Goal: Information Seeking & Learning: Compare options

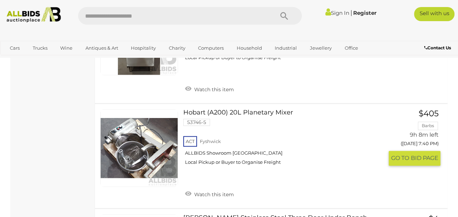
scroll to position [1057, 0]
click at [264, 111] on link "Hobart (A200) 20L Planetary Mixer 53746-5 ACT Fyshwick ALLBIDS Showroom Fyshwick" at bounding box center [286, 140] width 195 height 62
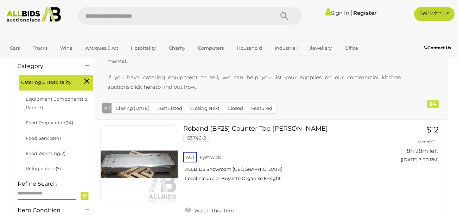
scroll to position [187, 0]
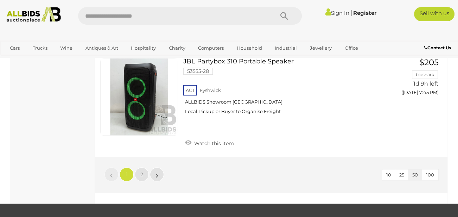
scroll to position [5382, 0]
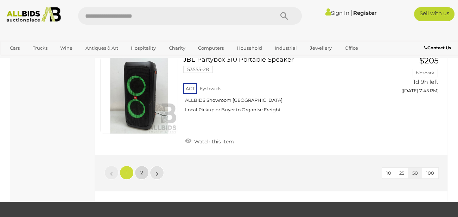
click at [142, 169] on span "2" at bounding box center [141, 172] width 3 height 6
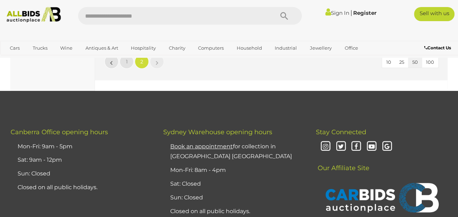
scroll to position [5025, 0]
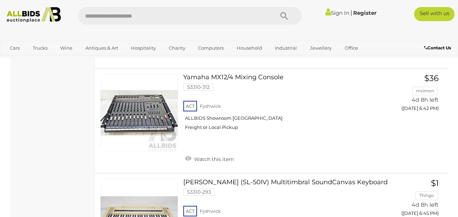
scroll to position [458, 0]
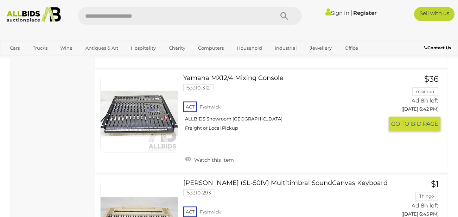
click at [257, 78] on link "Yamaha MX12/4 Mixing Console 53310-312 ACT Fyshwick ALLBIDS Showroom Fyshwick" at bounding box center [286, 106] width 195 height 62
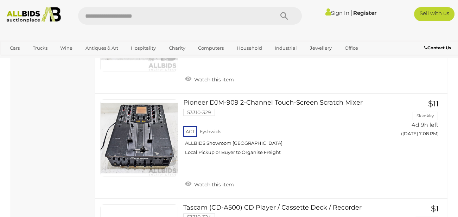
scroll to position [2447, 0]
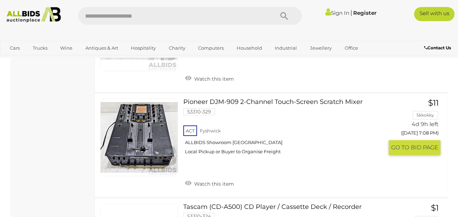
click at [249, 99] on link "Pioneer DJM-909 2-Channel Touch-Screen Scratch Mixer 53310-329 ACT Fyshwick" at bounding box center [286, 130] width 195 height 62
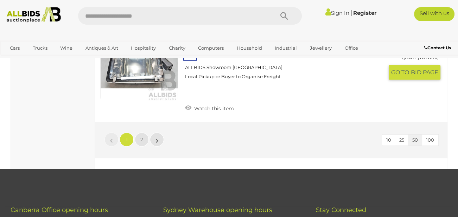
scroll to position [5276, 0]
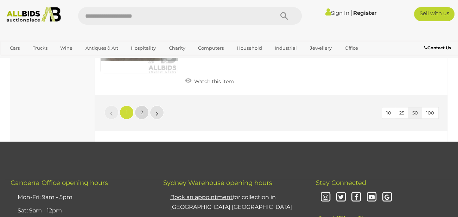
click at [142, 109] on span "2" at bounding box center [141, 112] width 3 height 6
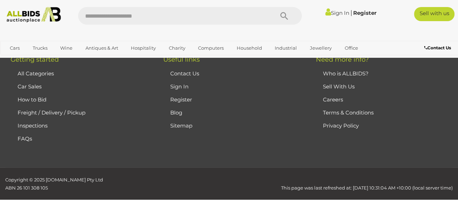
scroll to position [36, 0]
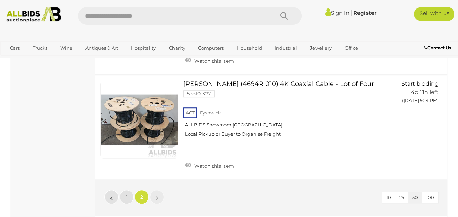
scroll to position [451, 0]
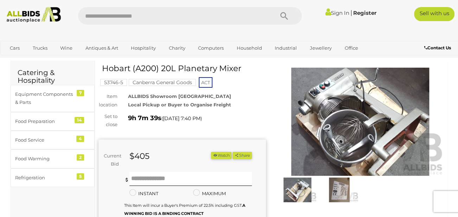
scroll to position [19, 0]
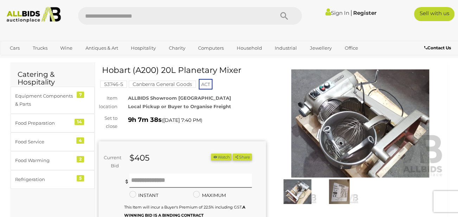
click at [349, 112] on img at bounding box center [361, 123] width 168 height 108
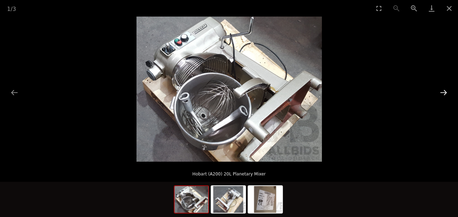
click at [445, 90] on button "Next slide" at bounding box center [443, 93] width 15 height 14
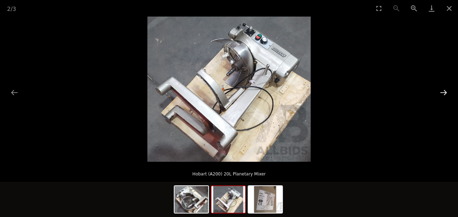
click at [446, 89] on button "Next slide" at bounding box center [443, 93] width 15 height 14
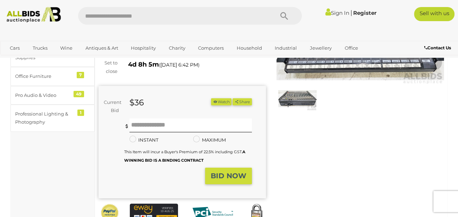
scroll to position [48, 0]
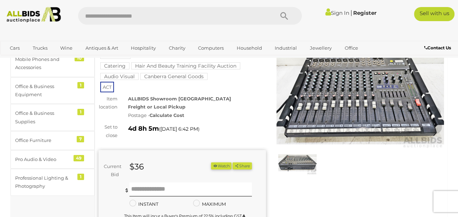
click at [366, 106] on img at bounding box center [361, 94] width 168 height 108
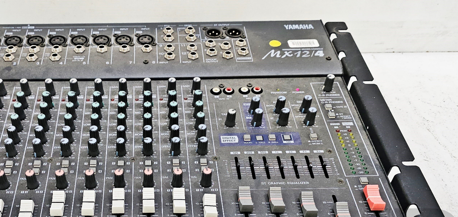
scroll to position [48, 0]
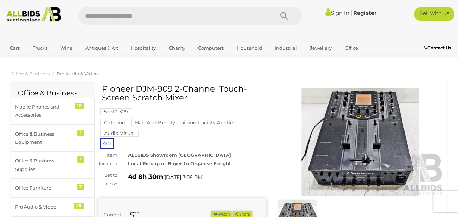
click at [342, 127] on img at bounding box center [361, 142] width 168 height 108
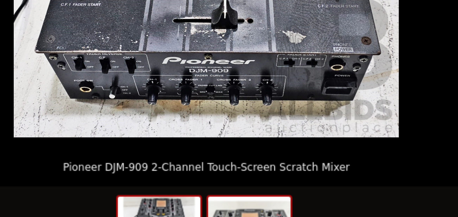
click at [248, 188] on img at bounding box center [247, 199] width 34 height 27
